Goal: Task Accomplishment & Management: Manage account settings

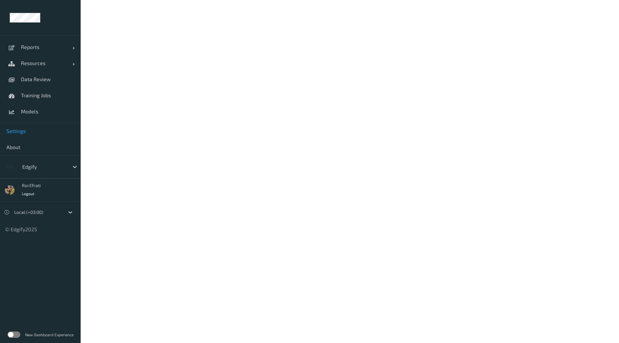
click at [24, 130] on span "Settings" at bounding box center [40, 131] width 68 height 6
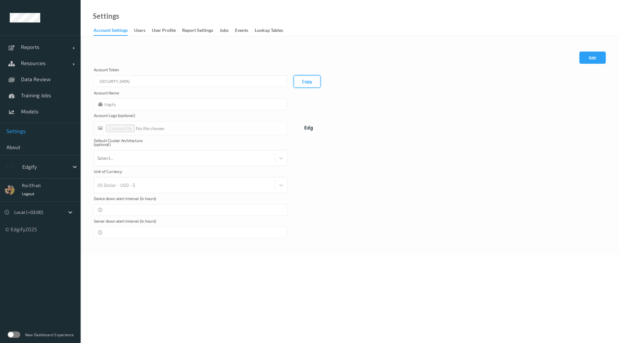
click at [307, 83] on button "Copy" at bounding box center [307, 81] width 27 height 12
click at [12, 336] on label at bounding box center [13, 335] width 13 height 6
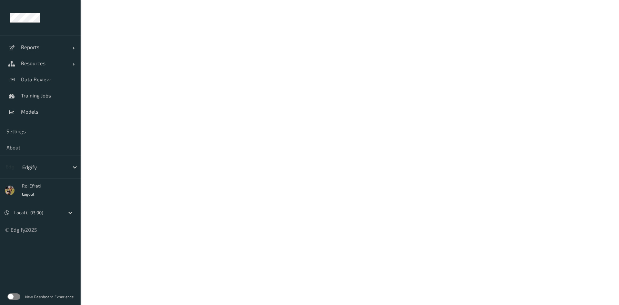
click at [13, 297] on label at bounding box center [13, 296] width 13 height 6
